Goal: Task Accomplishment & Management: Manage account settings

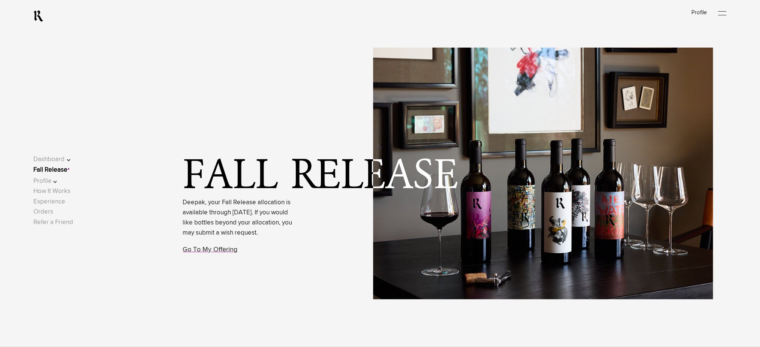
click at [724, 14] on div at bounding box center [722, 13] width 8 height 11
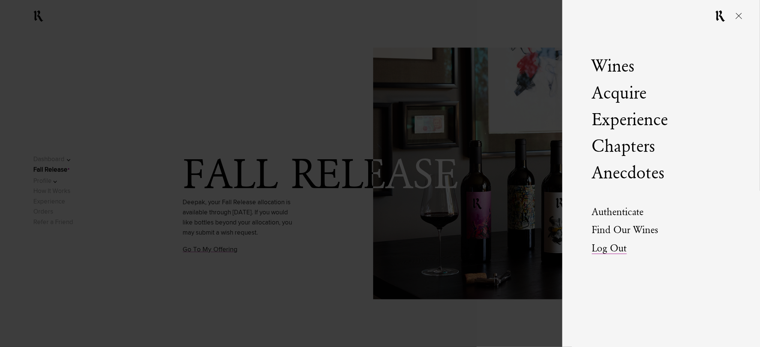
click at [614, 248] on link "Log Out" at bounding box center [609, 249] width 35 height 10
